Goal: Transaction & Acquisition: Purchase product/service

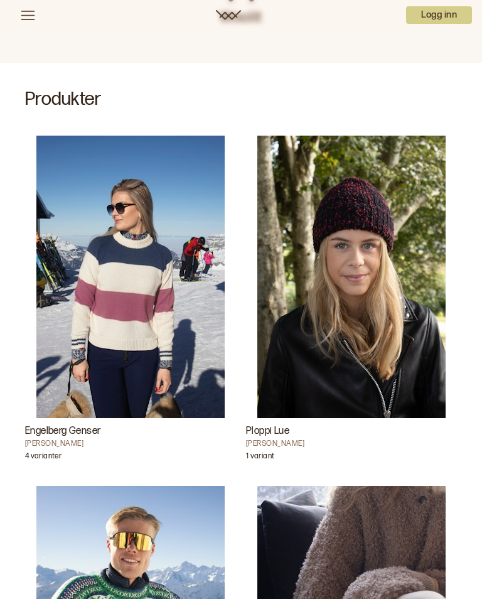
scroll to position [271, 0]
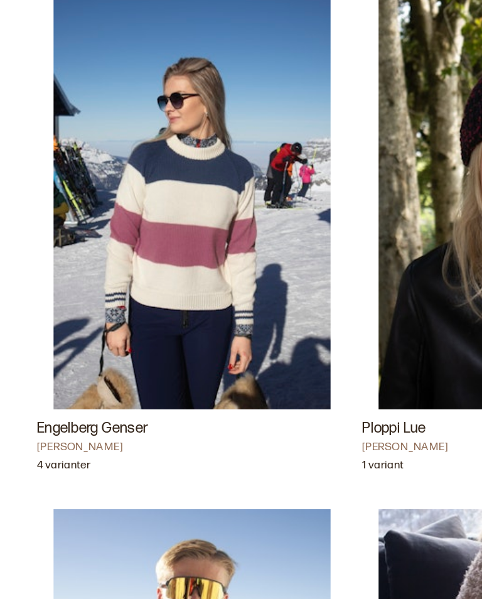
click at [129, 174] on img "Engelberg Genser" at bounding box center [130, 270] width 188 height 283
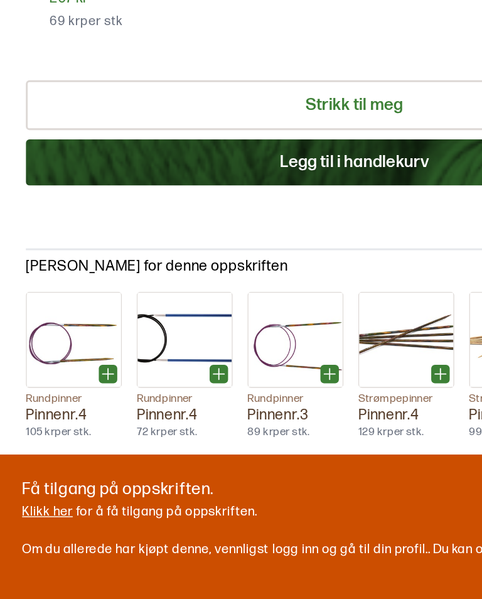
scroll to position [1018, 0]
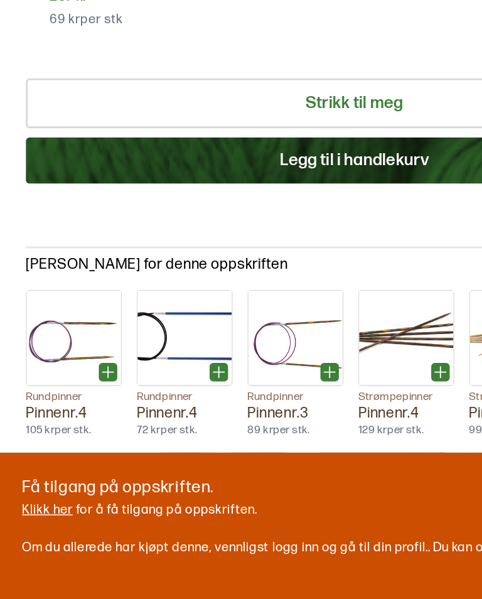
click at [46, 519] on link "Klikk her" at bounding box center [32, 524] width 35 height 11
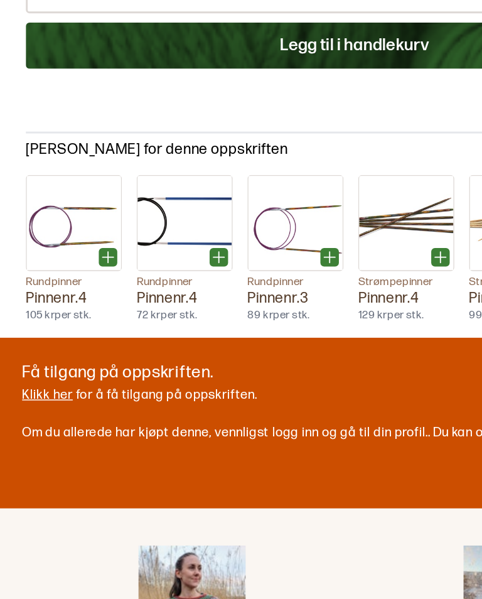
scroll to position [1097, 0]
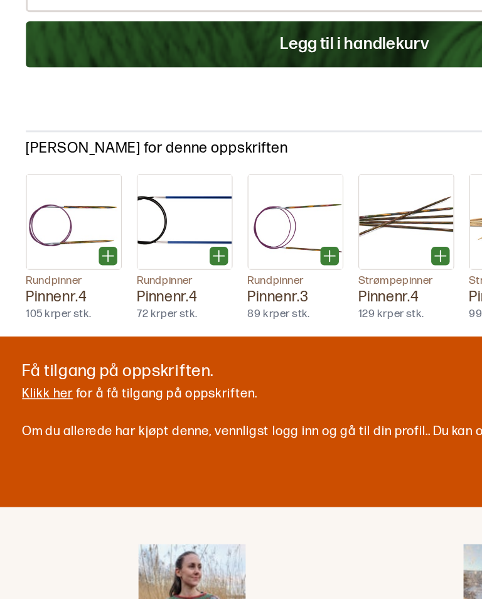
click at [41, 440] on link "Klikk her" at bounding box center [32, 445] width 35 height 11
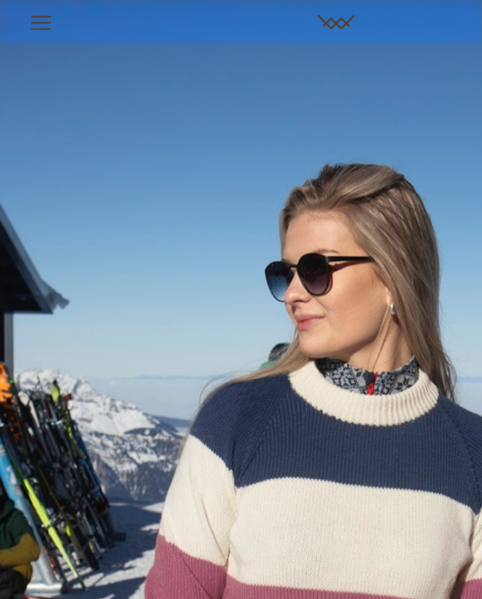
scroll to position [0, 0]
click at [28, 12] on icon at bounding box center [28, 16] width 16 height 16
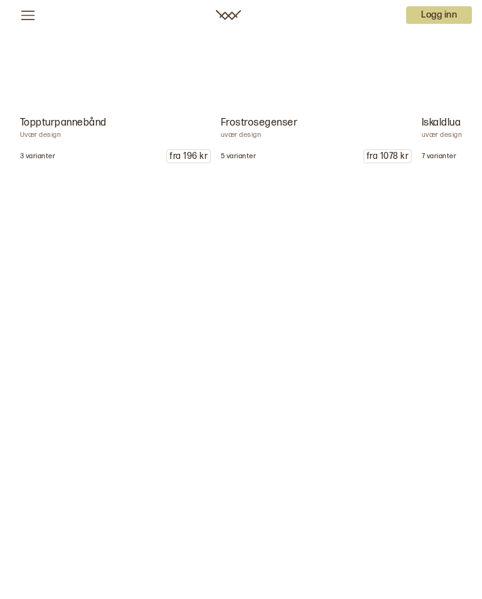
scroll to position [1869, 0]
